Goal: Information Seeking & Learning: Understand process/instructions

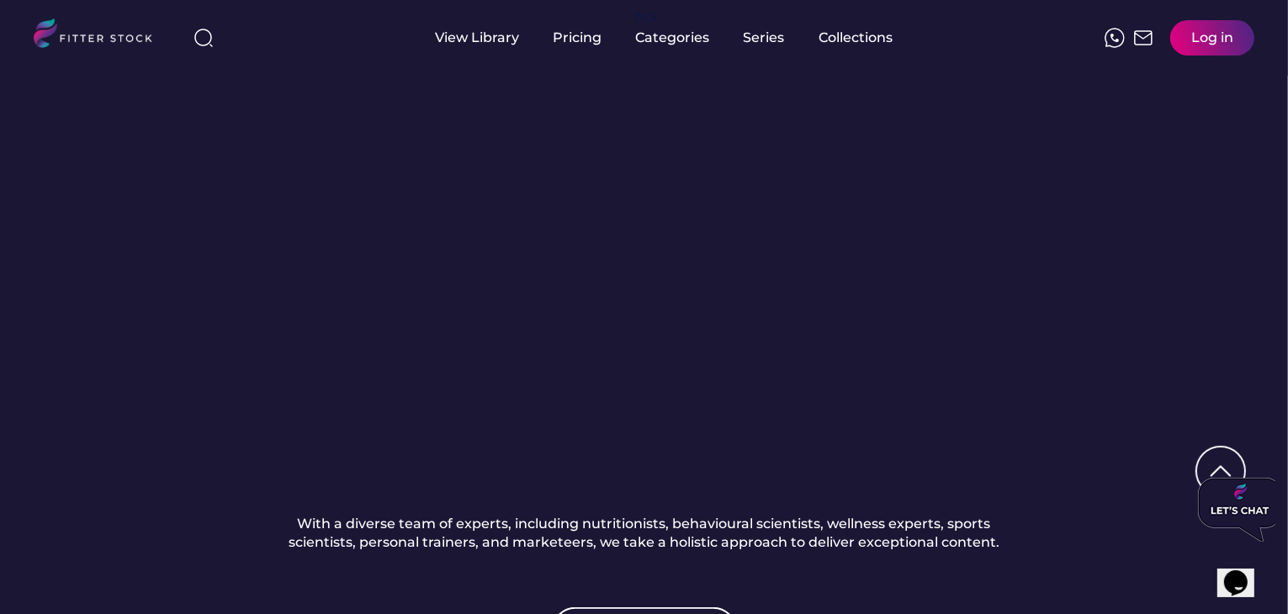
scroll to position [1593, 0]
click at [152, 189] on div "How does the Fitter Stock production happen? Fitter Stock stands at the forefro…" at bounding box center [644, 260] width 1288 height 958
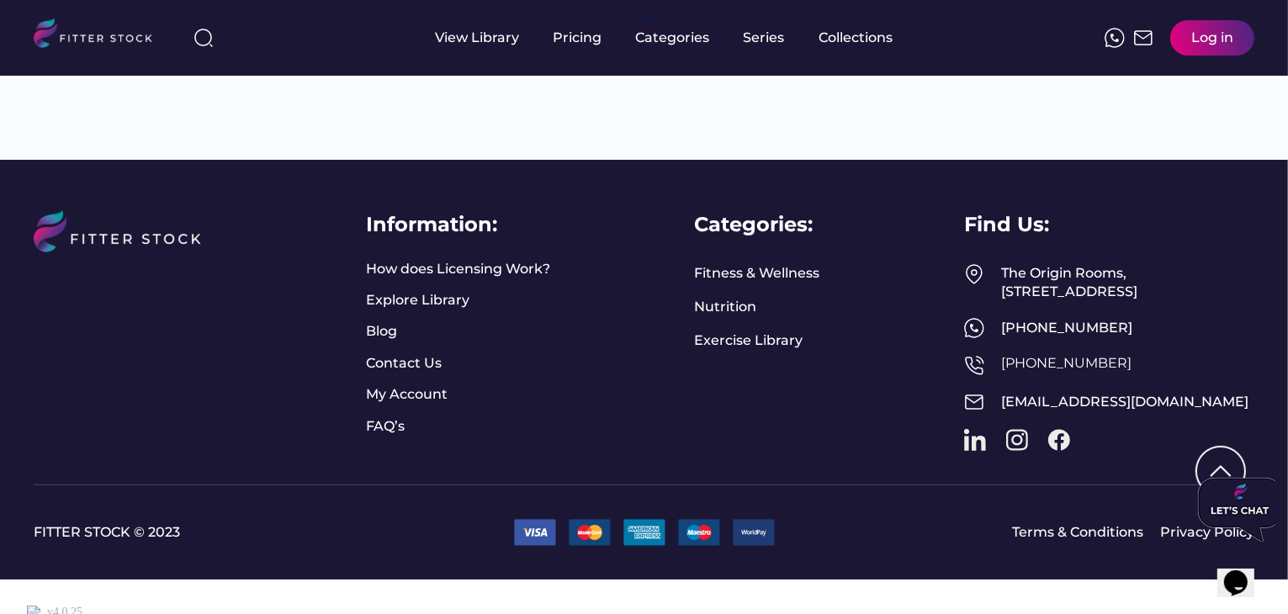
scroll to position [2969, 0]
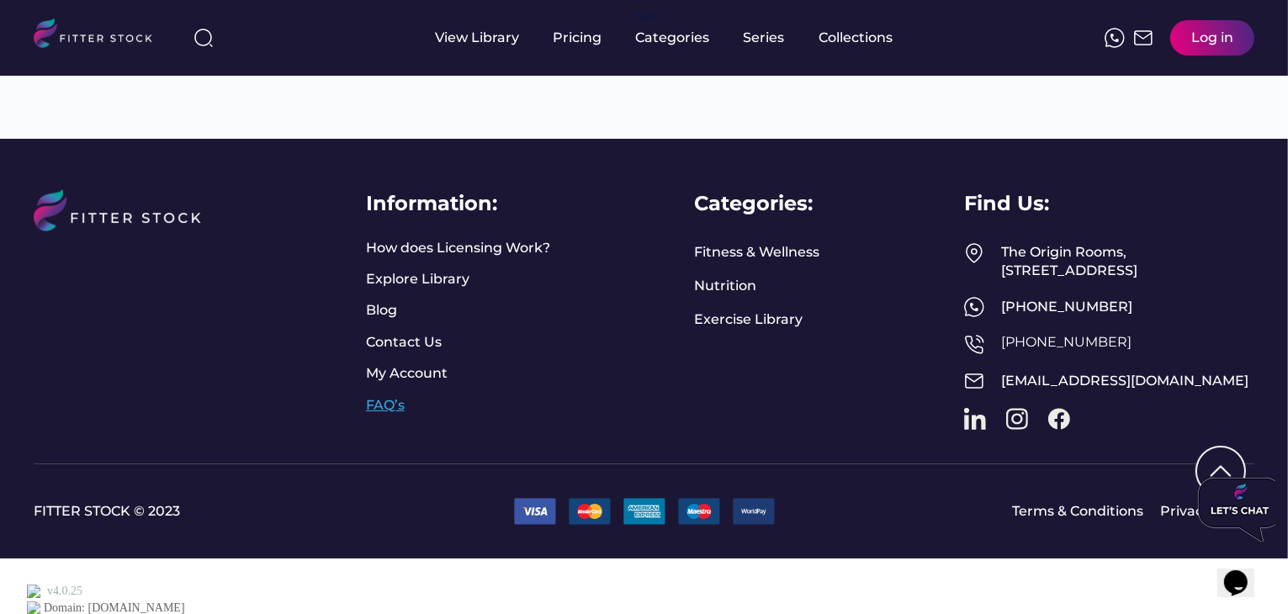
click at [380, 415] on link "FAQ’s" at bounding box center [387, 405] width 42 height 19
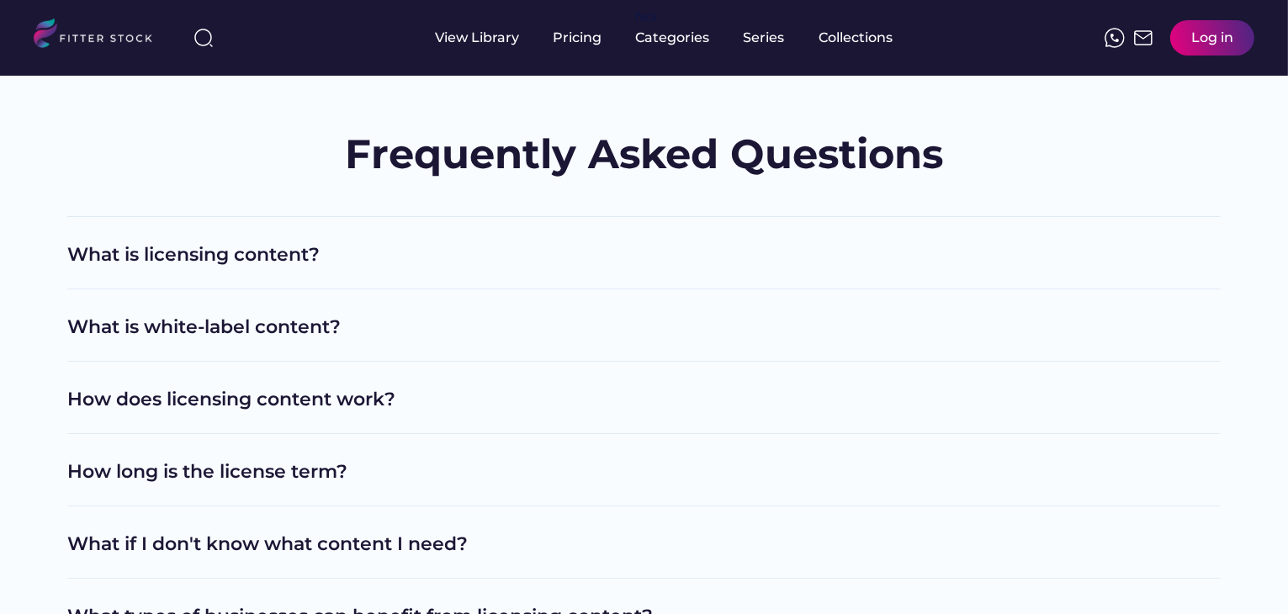
click at [266, 249] on h2 "What is licensing content?" at bounding box center [623, 255] width 1112 height 26
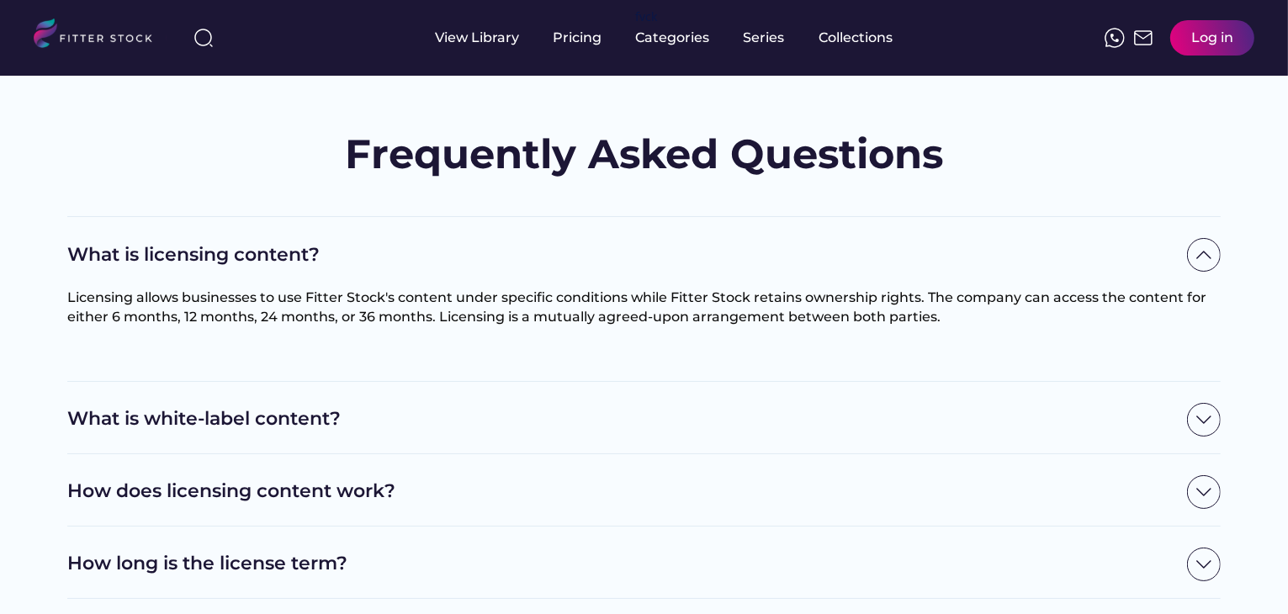
click at [330, 399] on div "What is white-label content?" at bounding box center [644, 418] width 1154 height 72
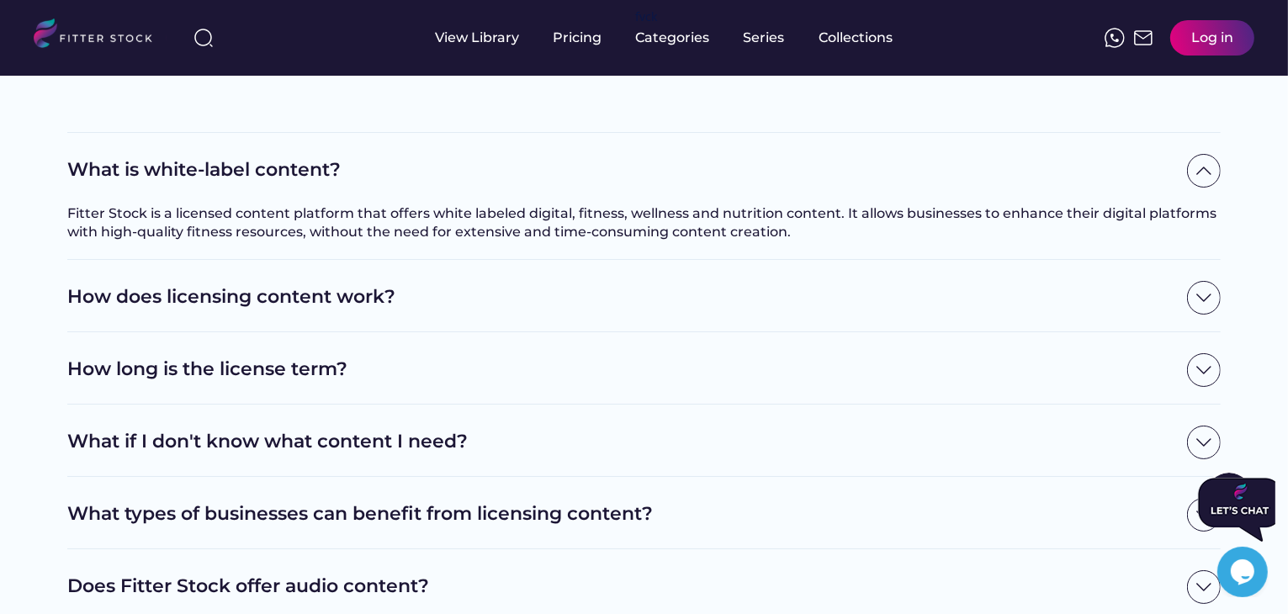
click at [242, 311] on div "How does licensing content work?" at bounding box center [644, 298] width 1154 height 34
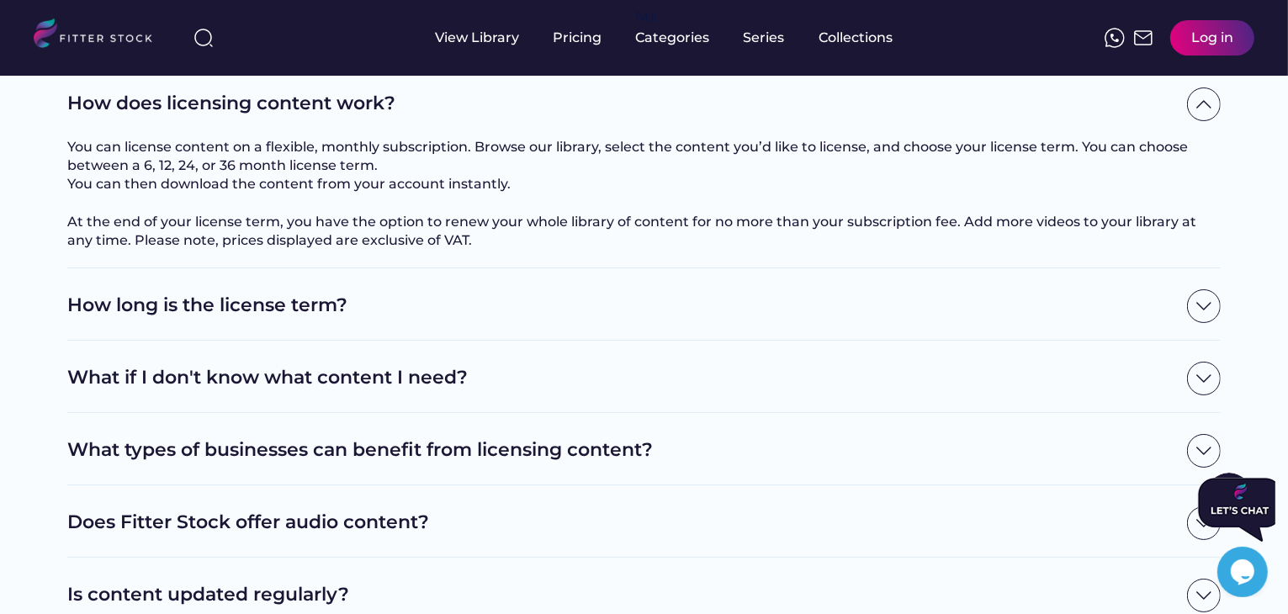
scroll to position [444, 0]
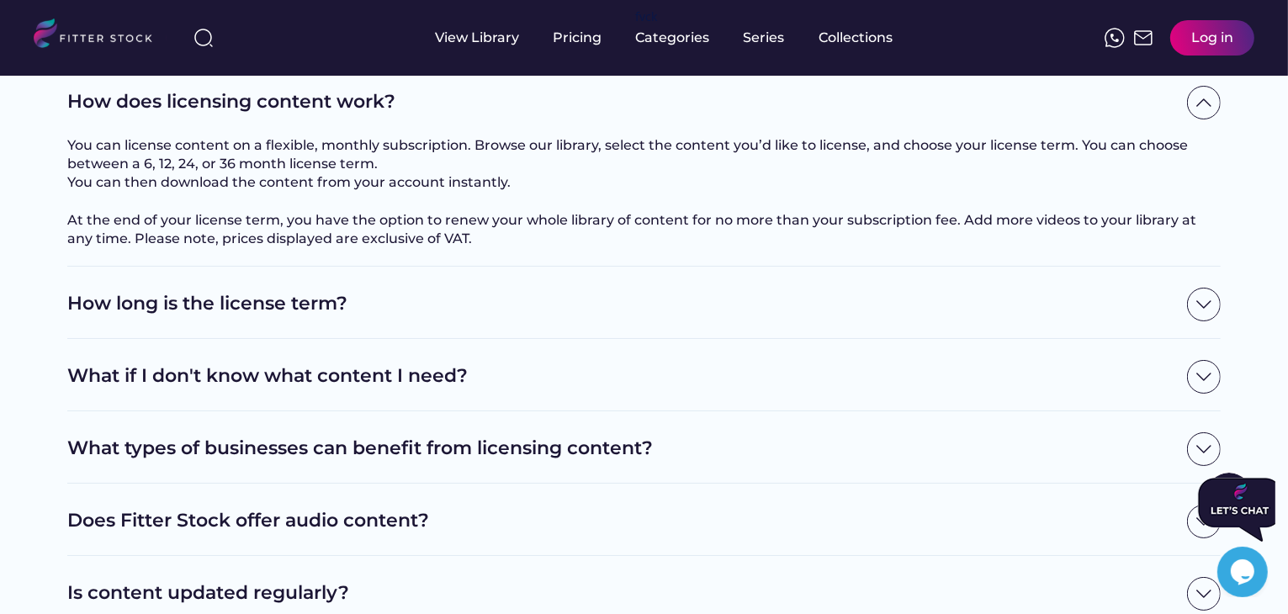
click at [236, 317] on h2 "How long is the license term?" at bounding box center [623, 304] width 1112 height 26
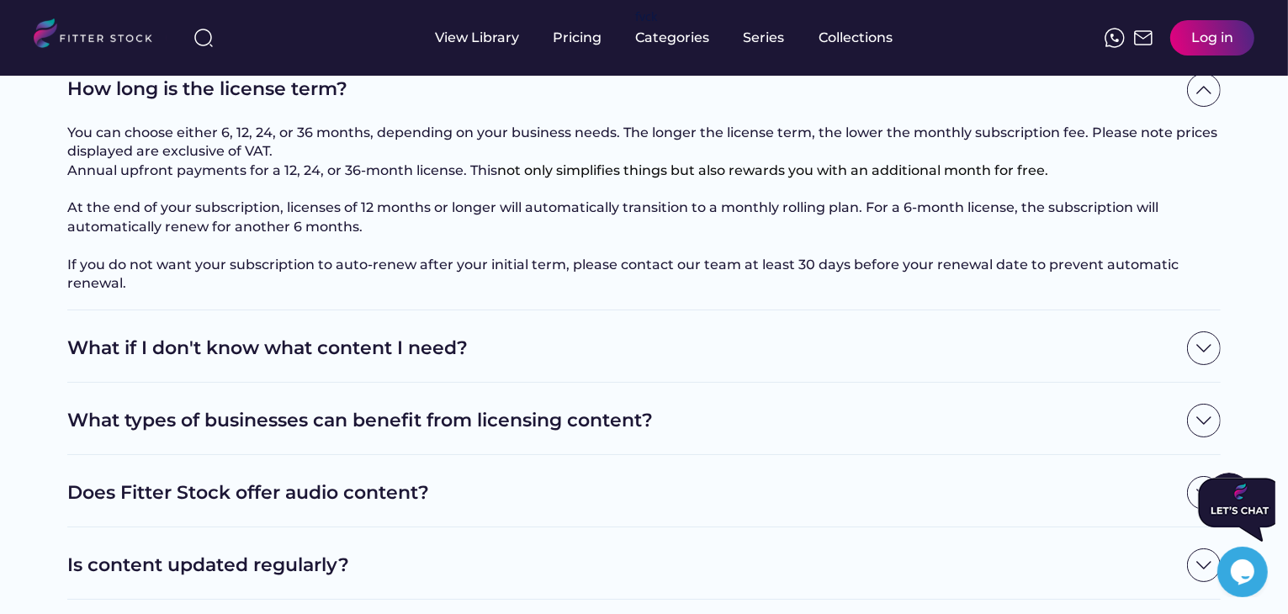
scroll to position [660, 0]
click at [205, 361] on h2 "What if I don't know what content I need?" at bounding box center [623, 348] width 1112 height 26
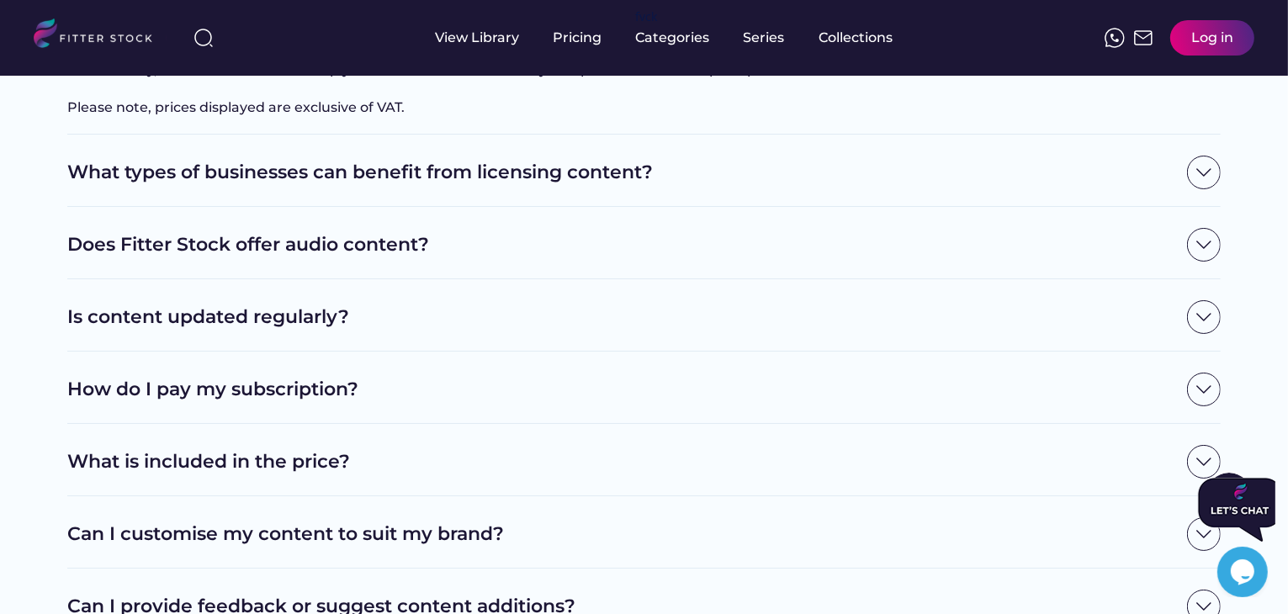
scroll to position [1057, 0]
click at [200, 261] on div "Does Fitter Stock offer audio content?" at bounding box center [644, 244] width 1154 height 34
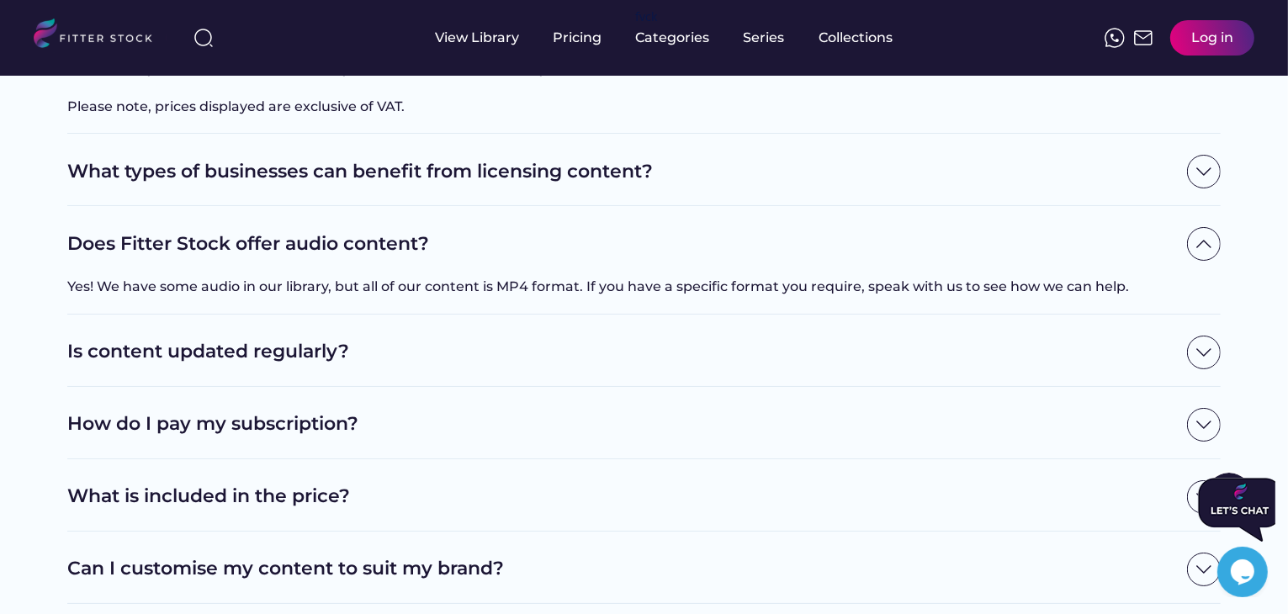
click at [202, 258] on h2 "Does Fitter Stock offer audio content?" at bounding box center [623, 244] width 1112 height 26
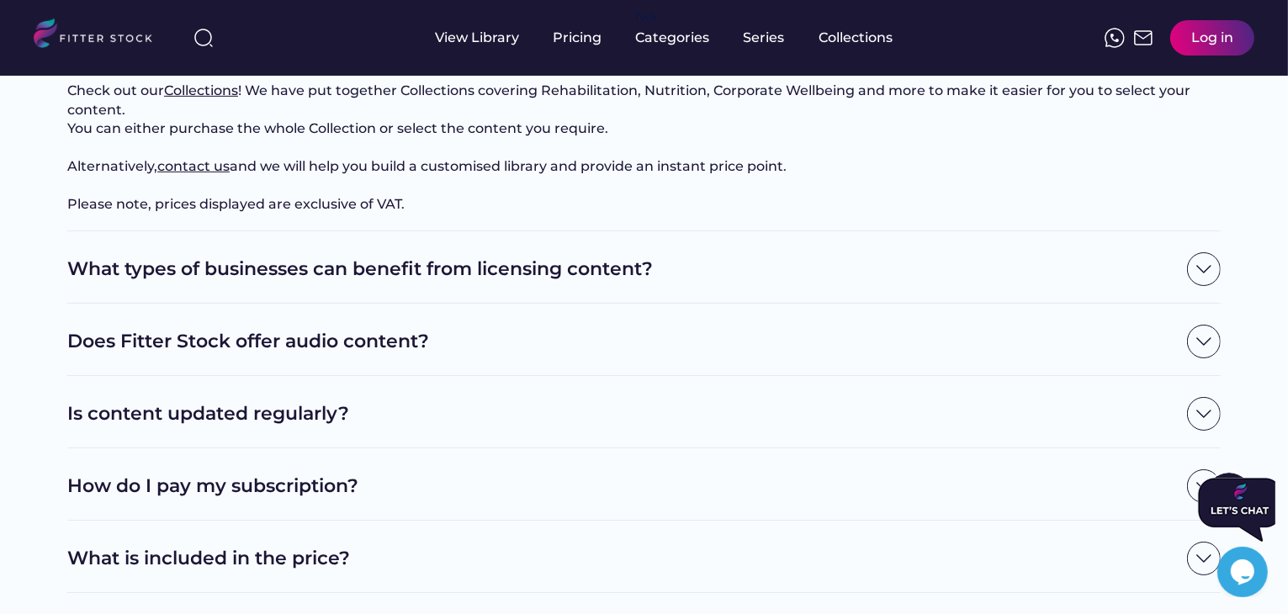
scroll to position [929, 0]
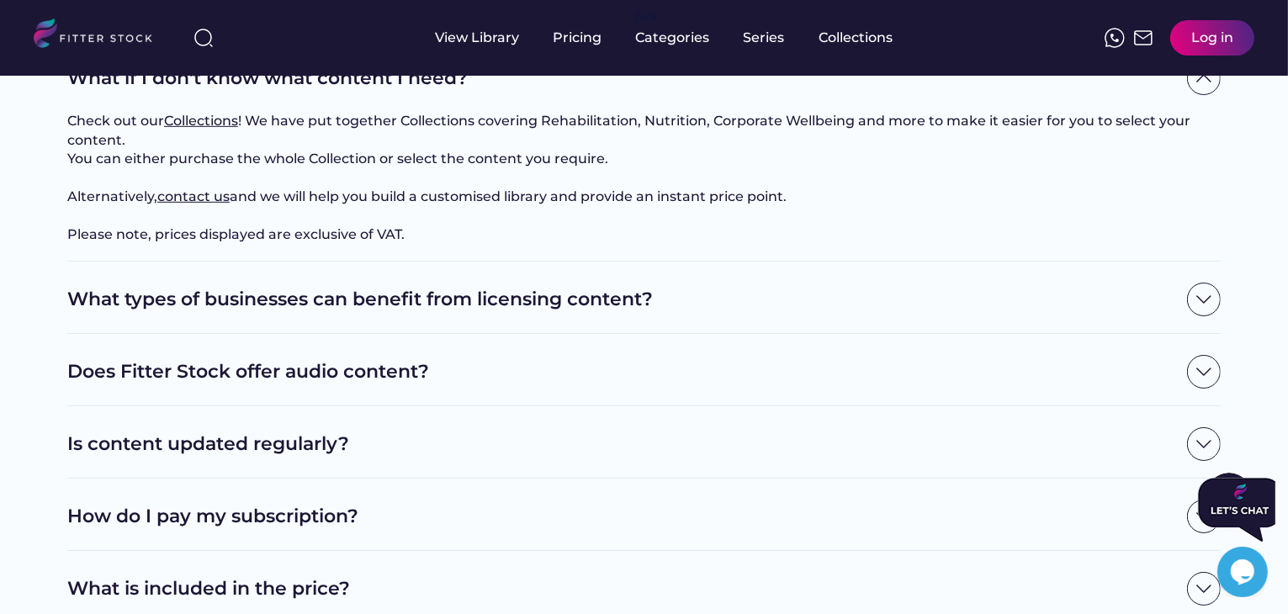
click at [229, 92] on h2 "What if I don't know what content I need?" at bounding box center [623, 79] width 1112 height 26
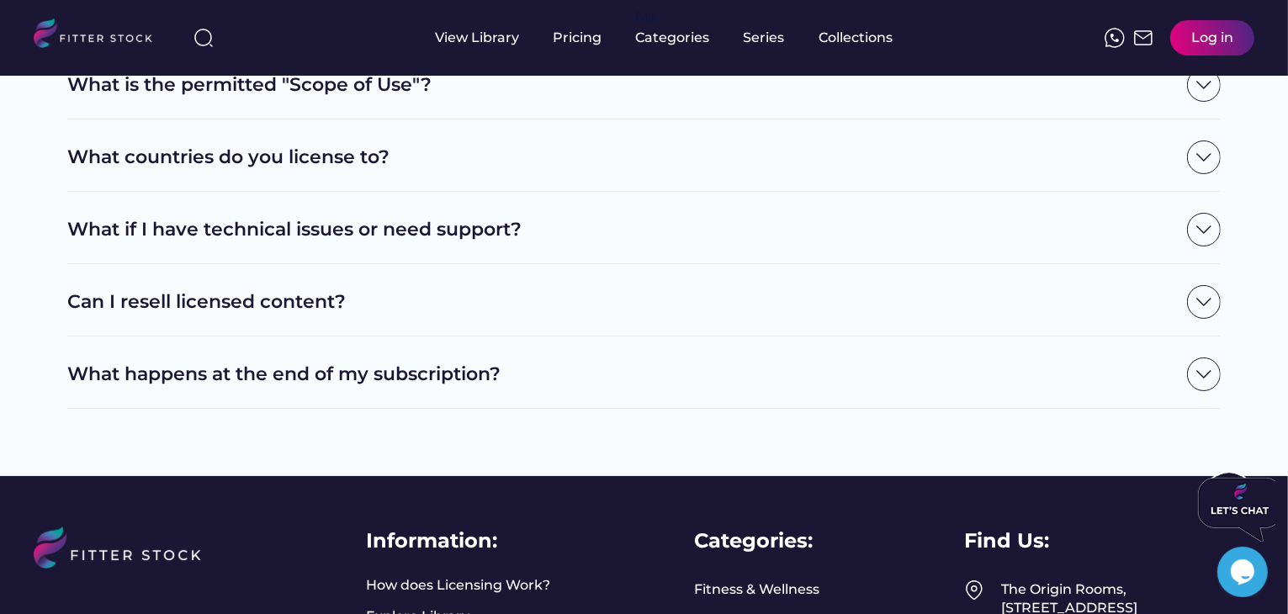
scroll to position [1646, 0]
click at [289, 316] on h2 "Can I resell licensed content?" at bounding box center [623, 302] width 1112 height 26
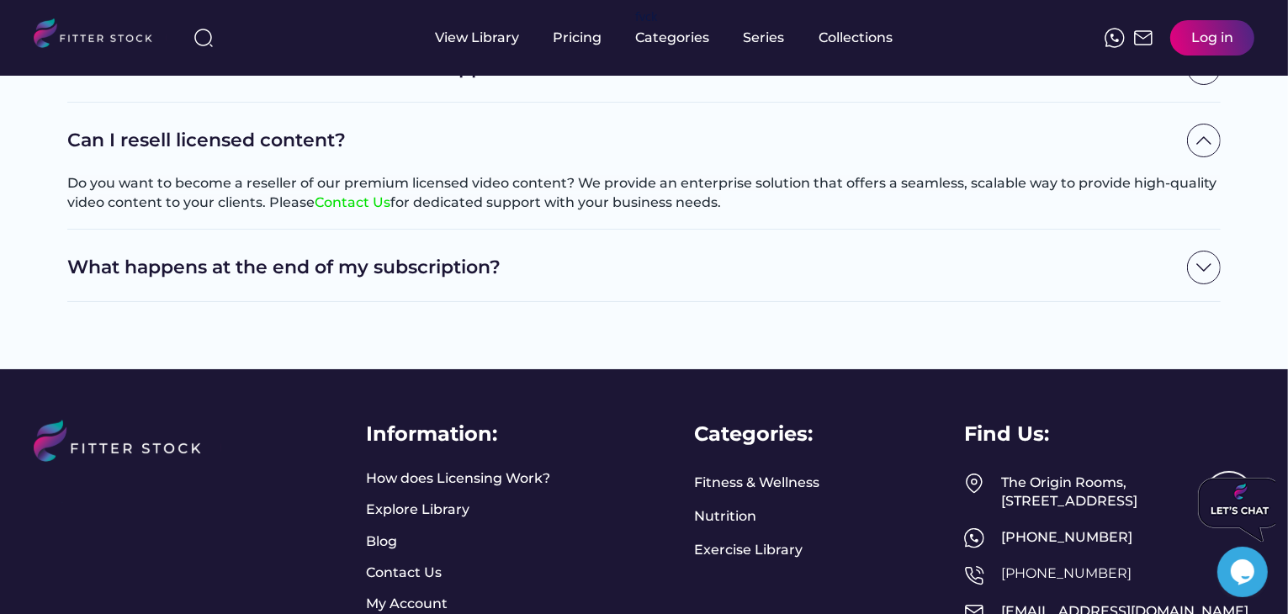
scroll to position [2035, 0]
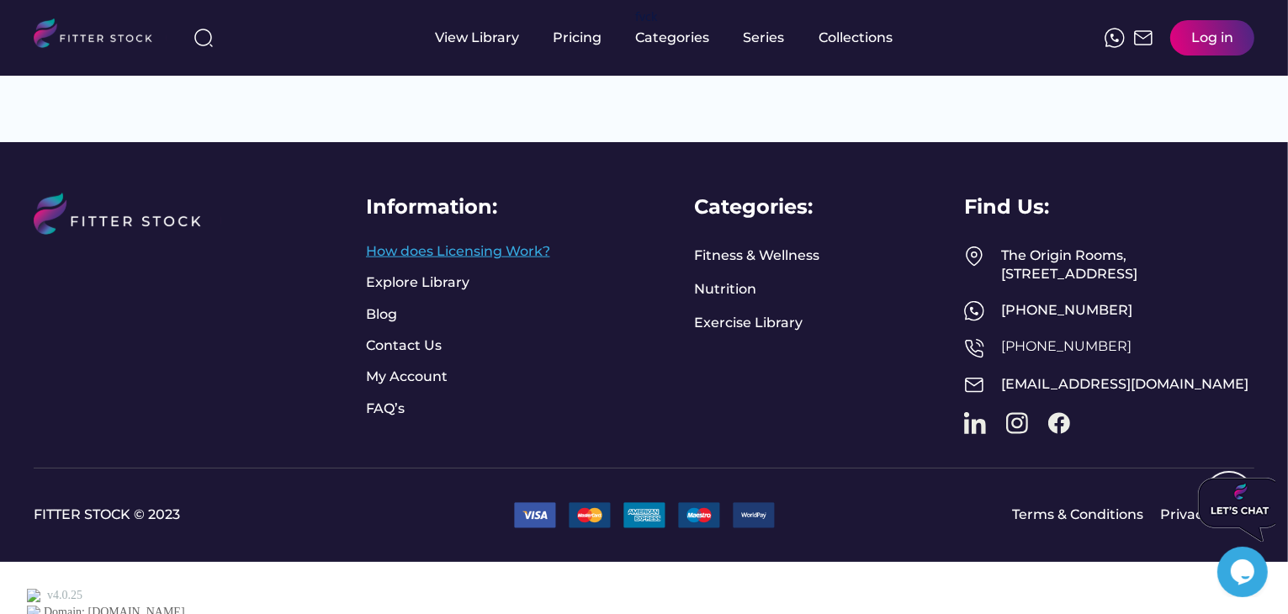
click at [414, 261] on link "How does Licensing Work?" at bounding box center [458, 251] width 184 height 19
